Goal: Information Seeking & Learning: Learn about a topic

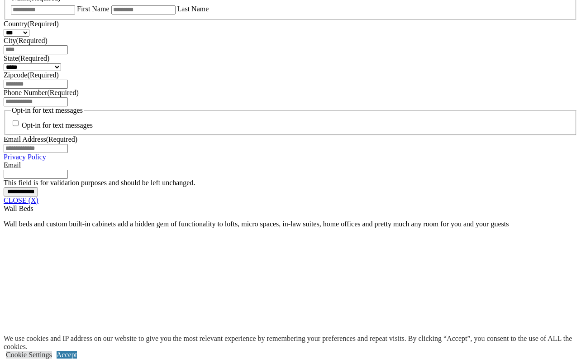
scroll to position [639, 0]
click at [38, 203] on link "CLOSE (X)" at bounding box center [21, 200] width 35 height 8
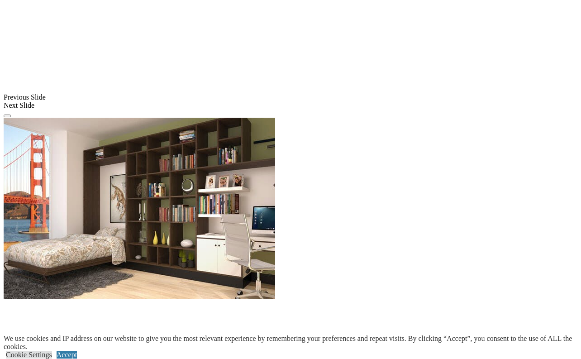
scroll to position [800, 0]
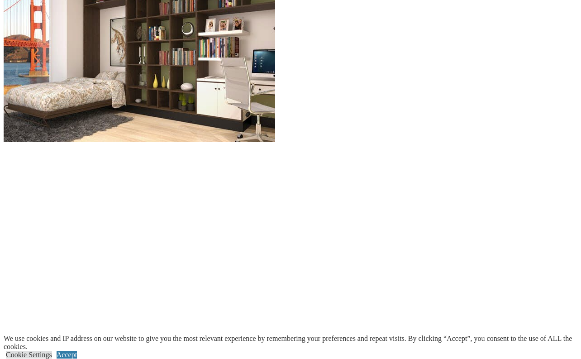
scroll to position [956, 0]
